Goal: Information Seeking & Learning: Learn about a topic

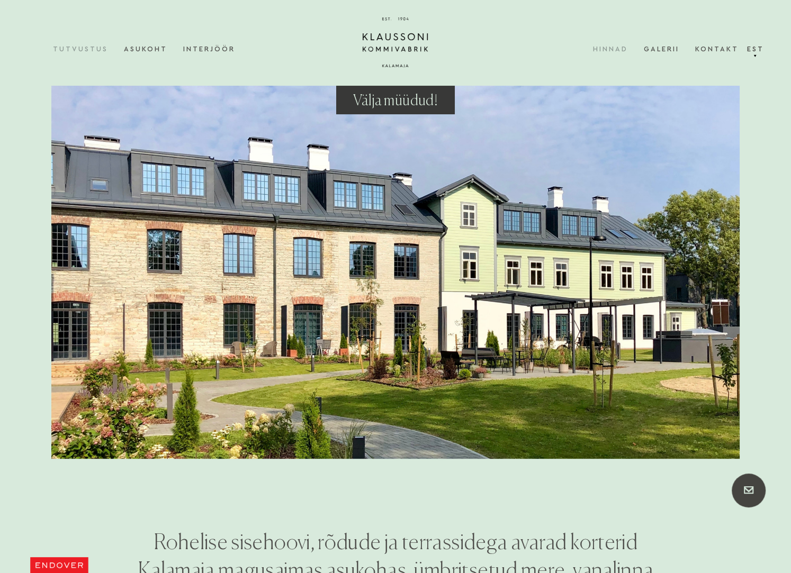
click at [623, 48] on link "Hinnad" at bounding box center [617, 49] width 51 height 32
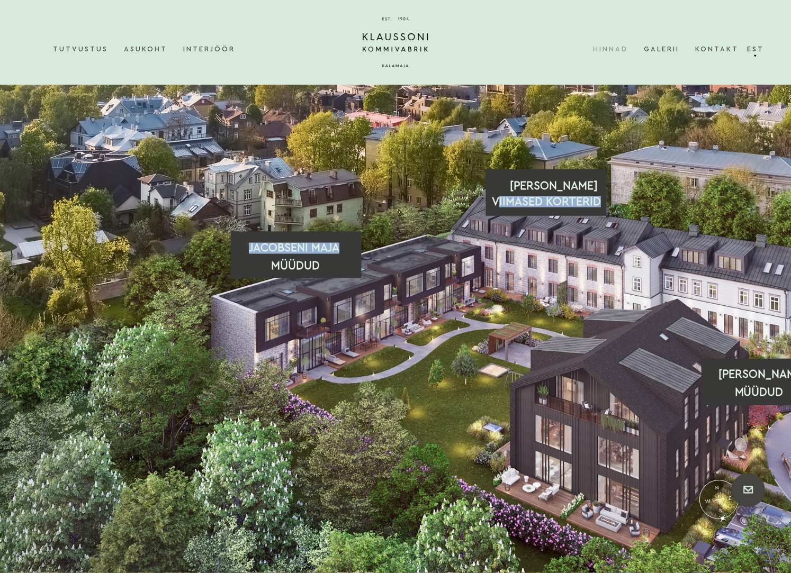
drag, startPoint x: 497, startPoint y: 374, endPoint x: 428, endPoint y: 355, distance: 71.4
click at [428, 355] on icon ".st-landing-select-0, {fill: none; stroke: #d8eadc; stroke-width: 6px;} .st-lan…" at bounding box center [501, 329] width 1002 height 489
click at [432, 365] on icon ".st-landing-select-0, {fill: none; stroke: #d8eadc; stroke-width: 6px;} .st-lan…" at bounding box center [501, 329] width 1002 height 489
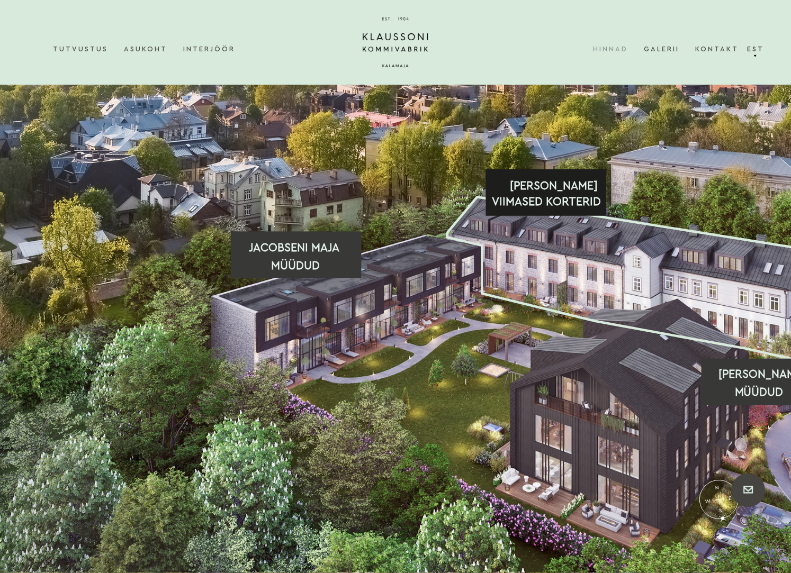
click at [516, 188] on text "AALTO MAJA" at bounding box center [554, 186] width 88 height 11
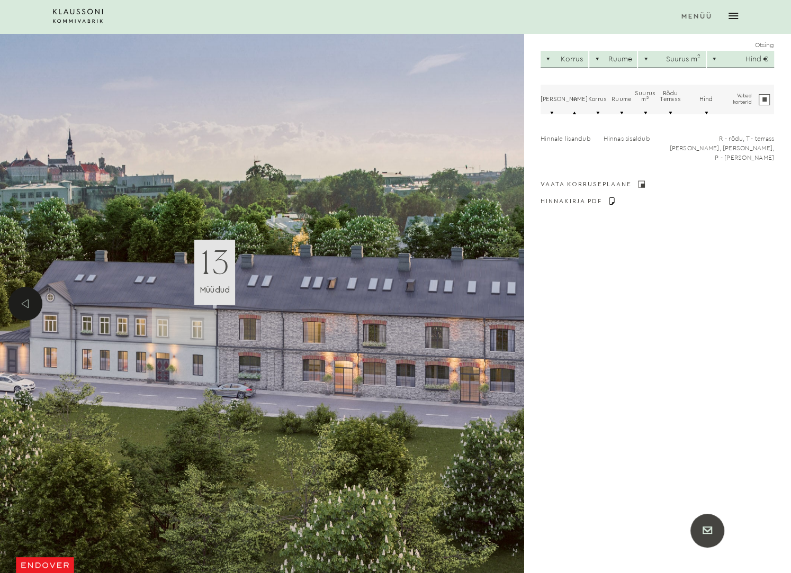
click at [169, 326] on polygon at bounding box center [184, 327] width 65 height 38
click at [230, 341] on polygon at bounding box center [246, 329] width 60 height 39
click at [685, 310] on div "Otsing Korrus Korrus 1 2 3 Ruume Ruume 1 2 3 4 Suurus m 2 Suurus m 2 21-40 m 2 …" at bounding box center [657, 303] width 267 height 539
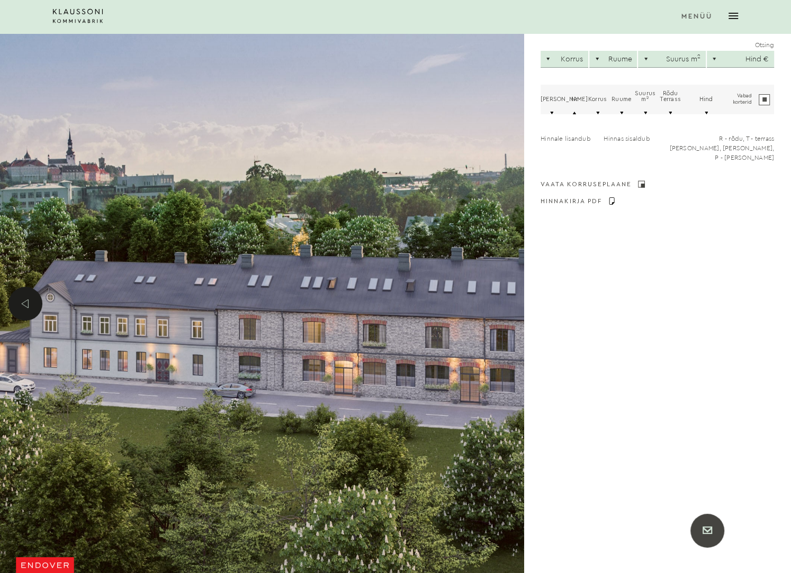
click at [725, 16] on div "Menüü" at bounding box center [699, 16] width 78 height 64
click at [697, 257] on div "Otsing Korrus Korrus 1 2 3 Ruume Ruume 1 2 3 4 Suurus m 2 Suurus m 2 21-40 m 2 …" at bounding box center [657, 303] width 267 height 539
click at [579, 60] on div "Korrus" at bounding box center [572, 59] width 22 height 7
click at [643, 184] on rect at bounding box center [643, 186] width 4 height 4
